Goal: Navigation & Orientation: Find specific page/section

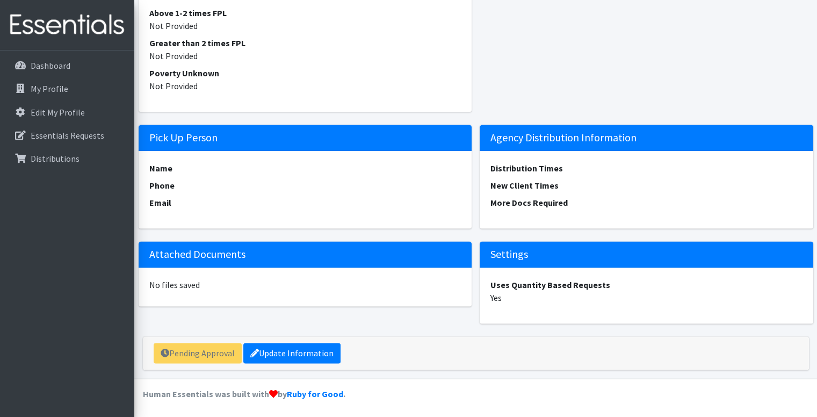
scroll to position [1364, 0]
click at [85, 135] on p "Essentials Requests" at bounding box center [68, 135] width 74 height 11
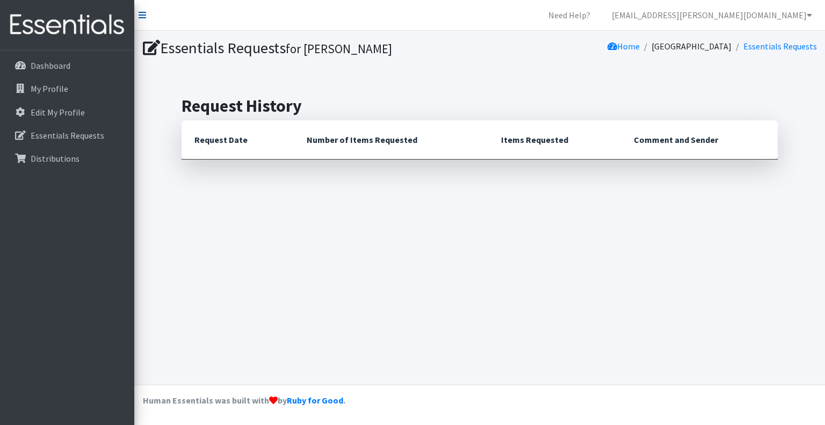
click at [141, 17] on icon at bounding box center [143, 15] width 8 height 9
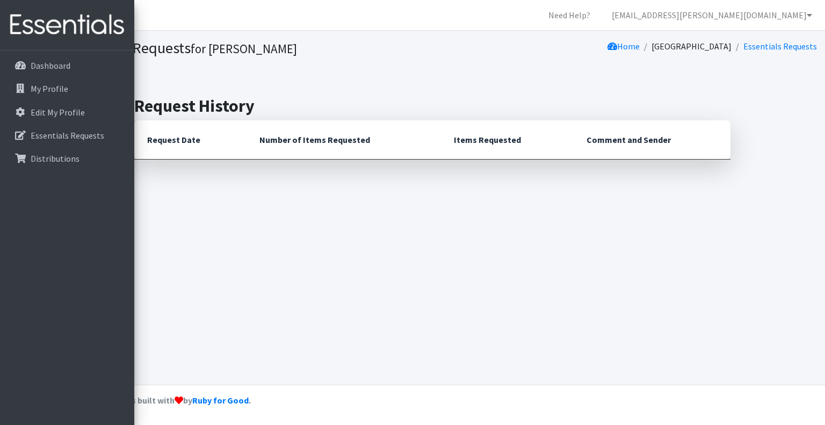
click at [16, 19] on img at bounding box center [67, 25] width 126 height 36
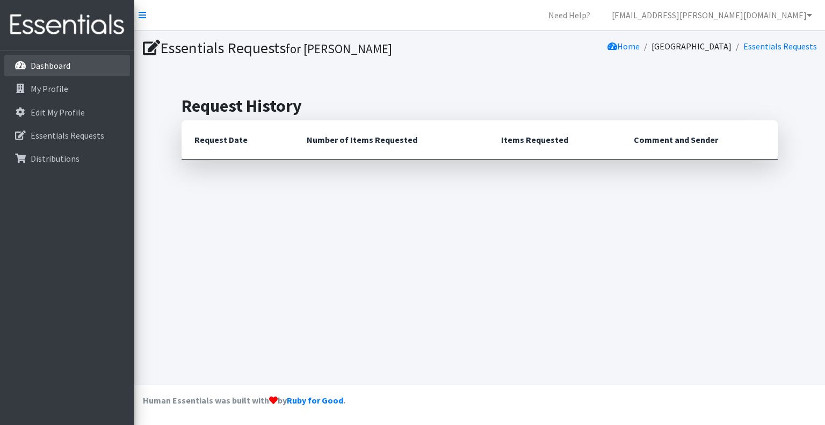
click at [32, 69] on p "Dashboard" at bounding box center [51, 65] width 40 height 11
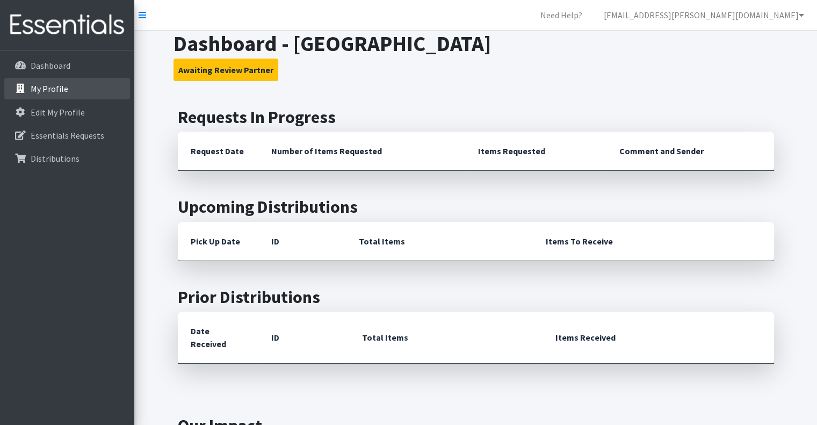
click at [41, 90] on p "My Profile" at bounding box center [50, 88] width 38 height 11
